Goal: Task Accomplishment & Management: Manage account settings

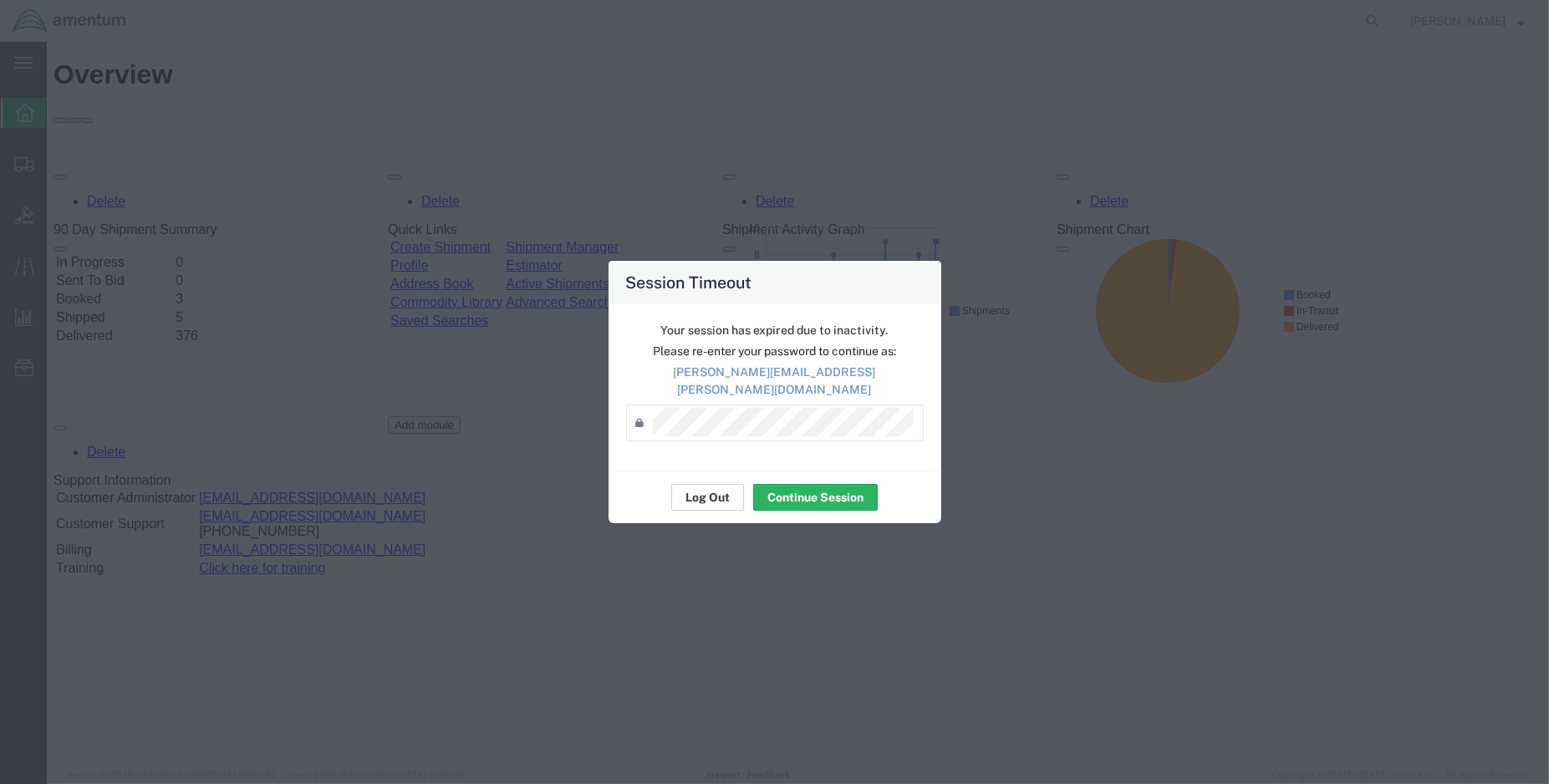
click at [725, 484] on button "Log Out" at bounding box center [708, 497] width 73 height 27
